Goal: Use online tool/utility: Utilize a website feature to perform a specific function

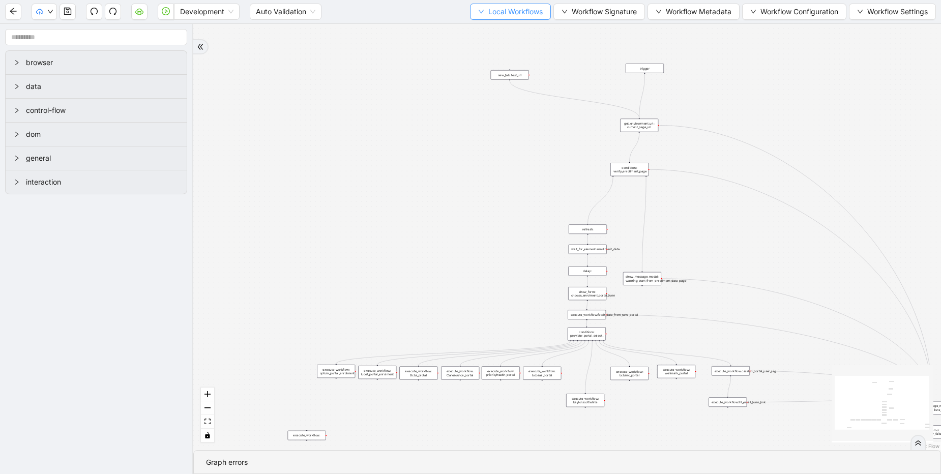
click at [506, 14] on span "Local Workflows" at bounding box center [515, 11] width 54 height 11
click at [500, 31] on span "Select" at bounding box center [506, 31] width 66 height 11
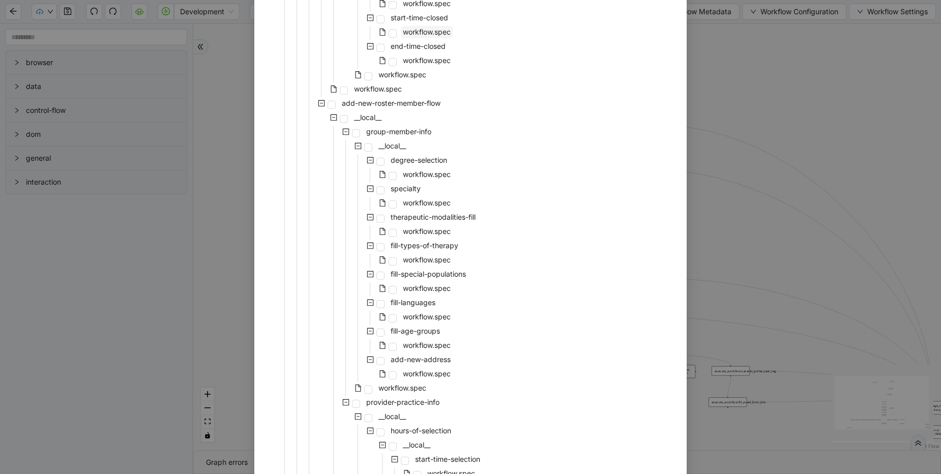
scroll to position [1526, 0]
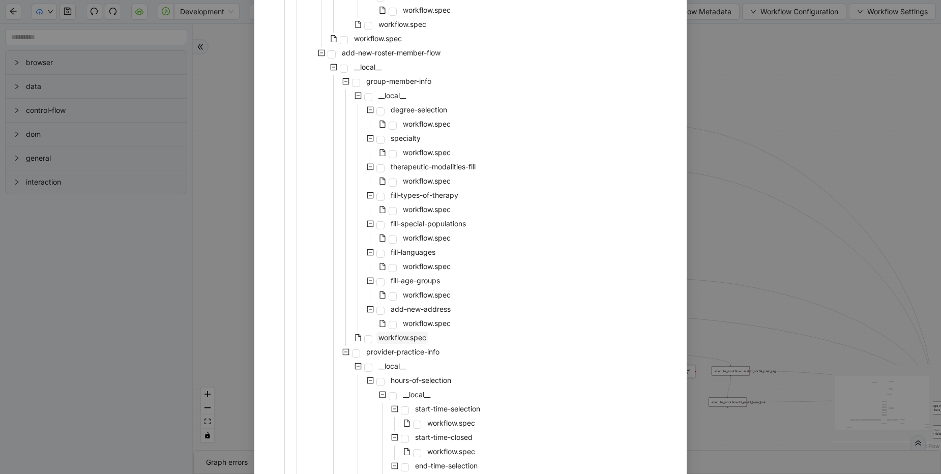
click at [398, 339] on span "workflow.spec" at bounding box center [402, 337] width 48 height 9
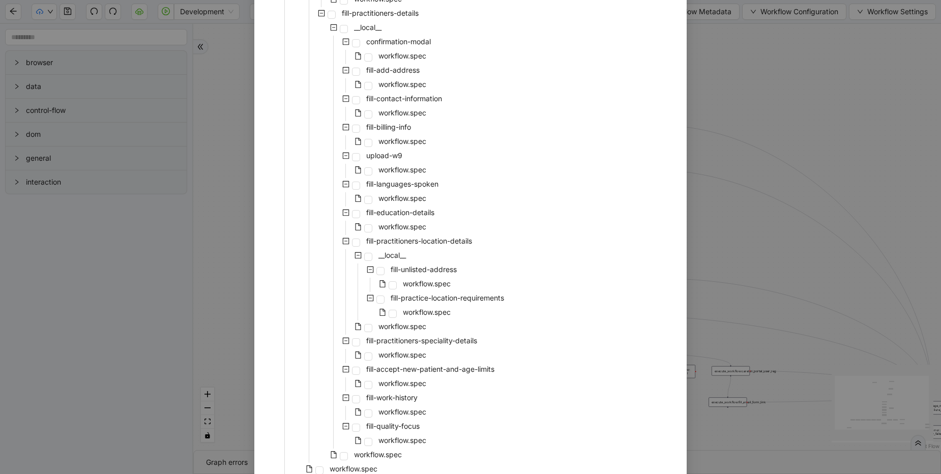
scroll to position [3551, 0]
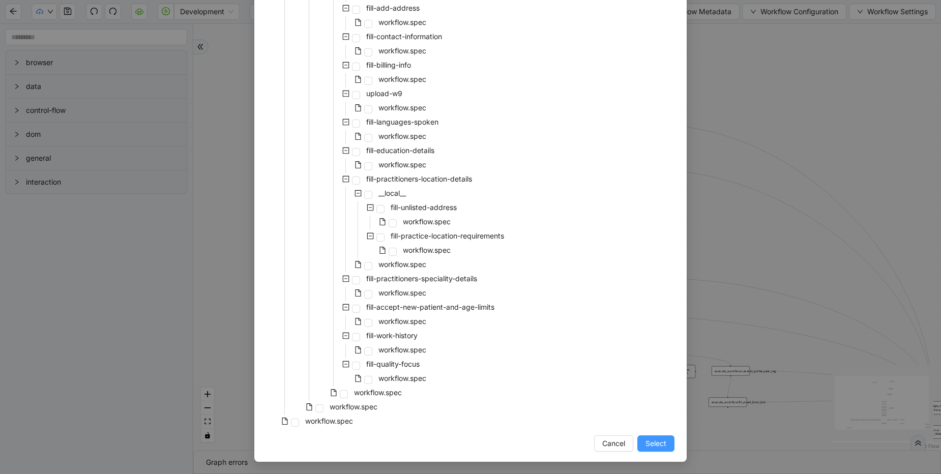
click at [659, 449] on button "Select" at bounding box center [655, 443] width 37 height 16
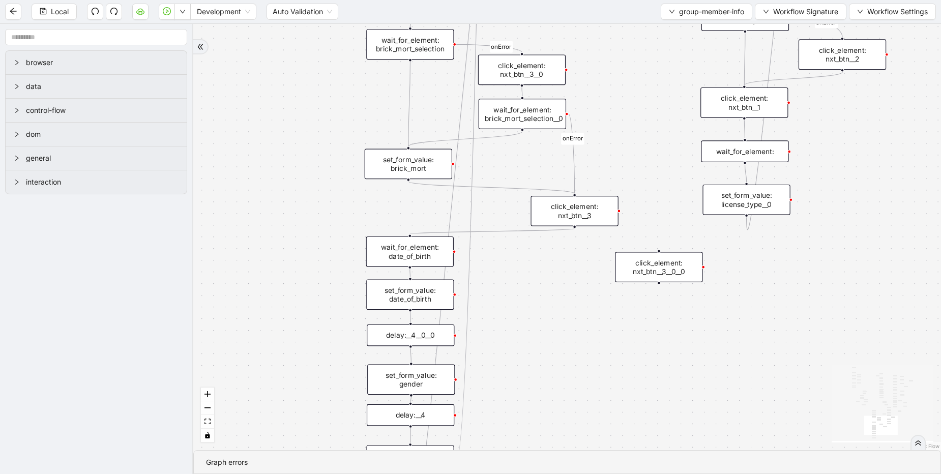
click at [419, 293] on div "set_form_value: date_of_birth" at bounding box center [410, 294] width 88 height 31
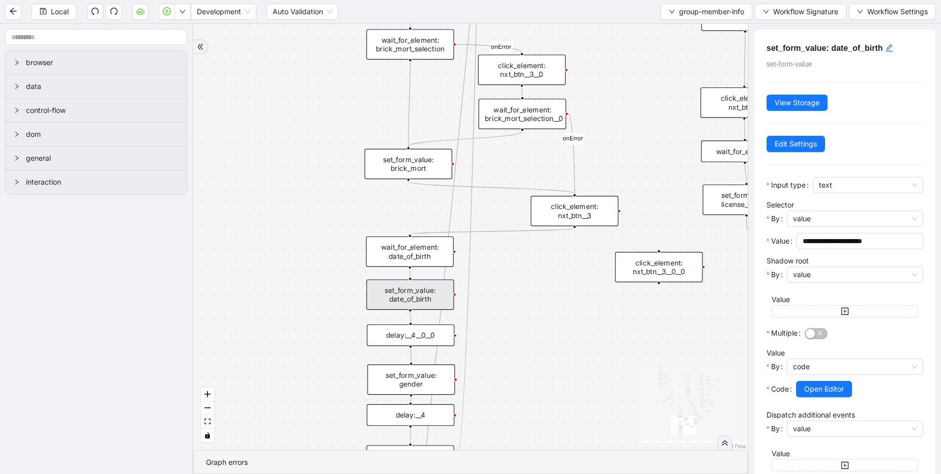
click at [430, 335] on div "delay:__4__0__0" at bounding box center [411, 336] width 88 height 22
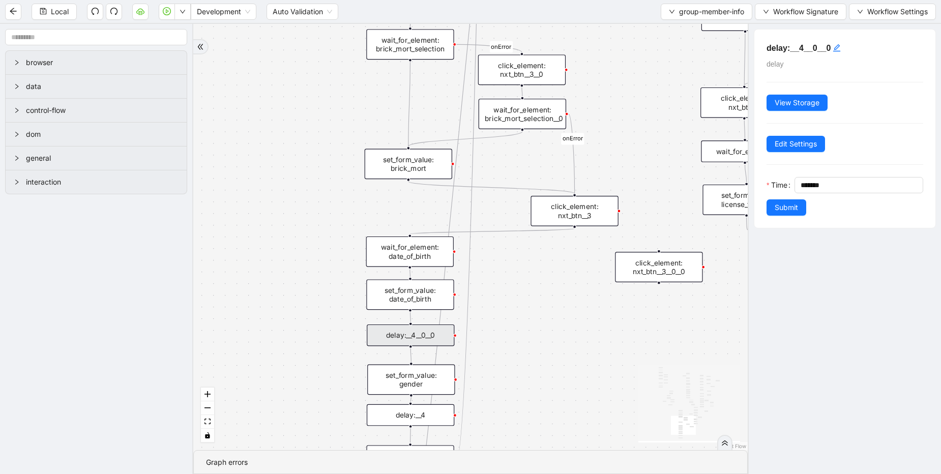
click at [560, 255] on div "match_found match_not_found fallback fallback match_found onError onError onErr…" at bounding box center [470, 237] width 555 height 426
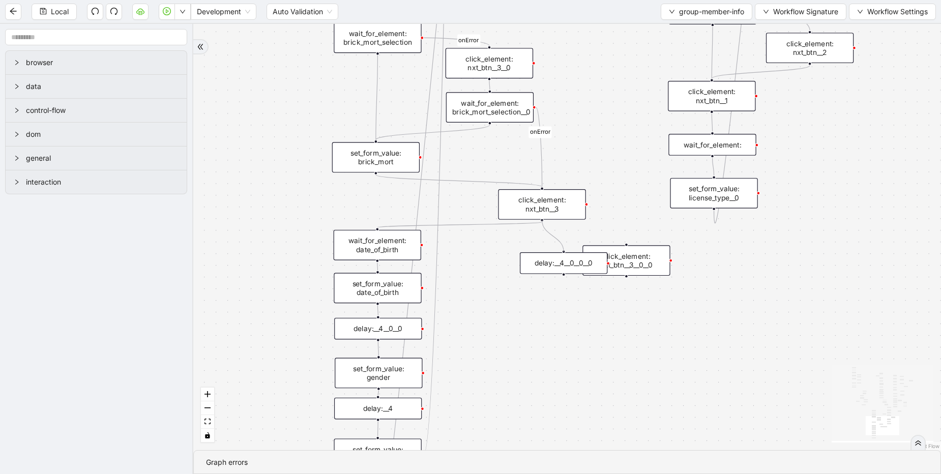
drag, startPoint x: 541, startPoint y: 219, endPoint x: 566, endPoint y: 254, distance: 42.9
drag, startPoint x: 564, startPoint y: 273, endPoint x: 376, endPoint y: 230, distance: 192.0
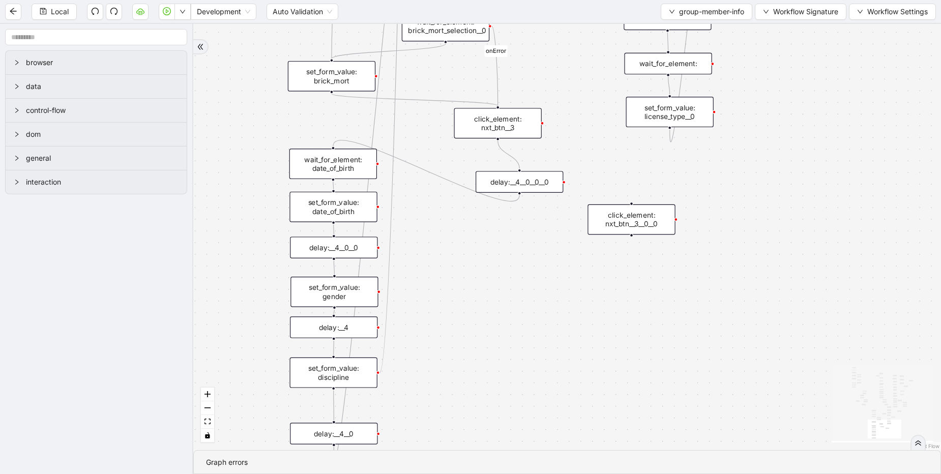
drag, startPoint x: 596, startPoint y: 181, endPoint x: 652, endPoint y: 229, distance: 73.2
click at [652, 229] on div "click_element: nxt_btn__3__0__0" at bounding box center [632, 220] width 88 height 31
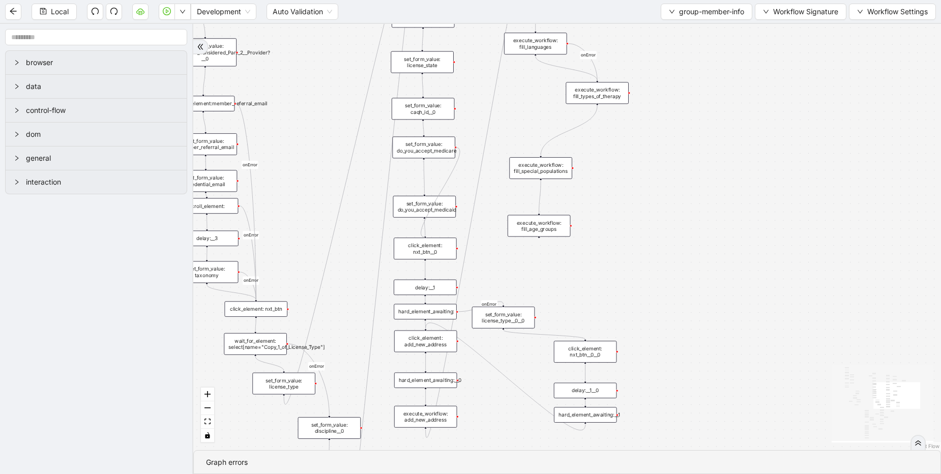
drag, startPoint x: 456, startPoint y: 148, endPoint x: 427, endPoint y: 238, distance: 94.4
click at [427, 238] on div "trigger set_form_value: first_name set_form_value: last_name set_form_value: da…" at bounding box center [195, 178] width 616 height 351
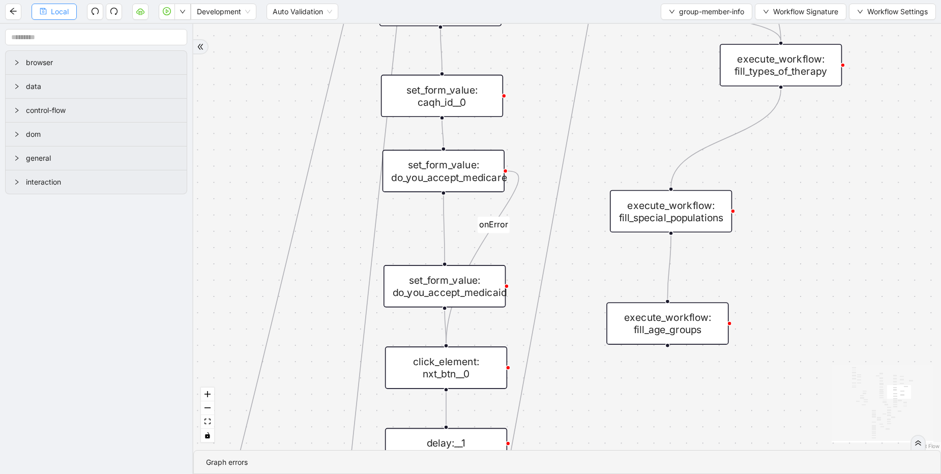
click at [63, 14] on span "Local" at bounding box center [60, 11] width 18 height 11
click at [694, 15] on span "group-member-info" at bounding box center [711, 11] width 65 height 11
click at [692, 30] on span "Select" at bounding box center [703, 31] width 77 height 11
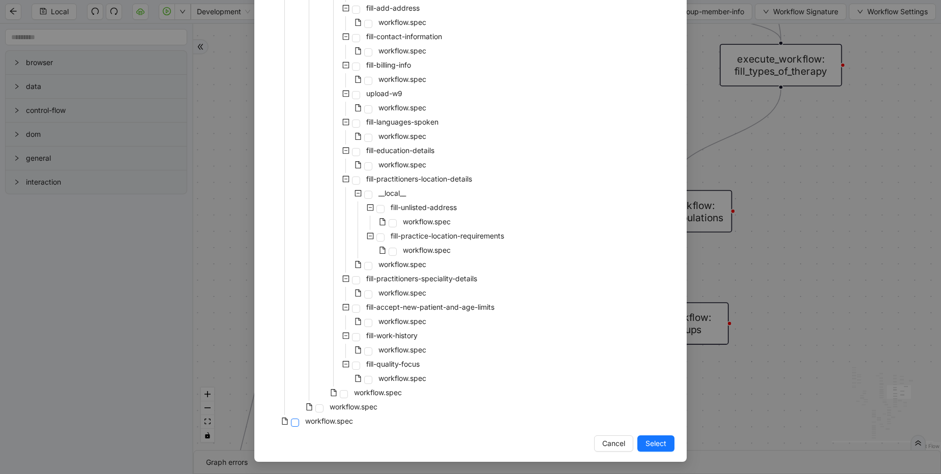
click at [293, 424] on span at bounding box center [295, 423] width 8 height 8
click at [663, 439] on button "Select" at bounding box center [655, 443] width 37 height 16
